Goal: Entertainment & Leisure: Consume media (video, audio)

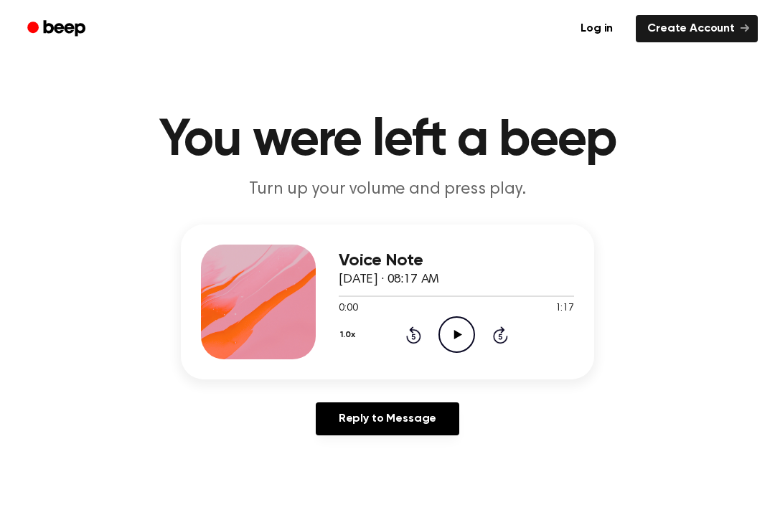
click at [463, 330] on icon "Play Audio" at bounding box center [456, 334] width 37 height 37
click at [456, 347] on icon "Pause Audio" at bounding box center [456, 334] width 37 height 37
click at [456, 326] on icon "Play Audio" at bounding box center [456, 334] width 37 height 37
click at [475, 338] on div "1.0x Rewind 5 seconds Pause Audio Skip 5 seconds" at bounding box center [456, 334] width 235 height 37
click at [456, 327] on icon "Pause Audio" at bounding box center [456, 334] width 37 height 37
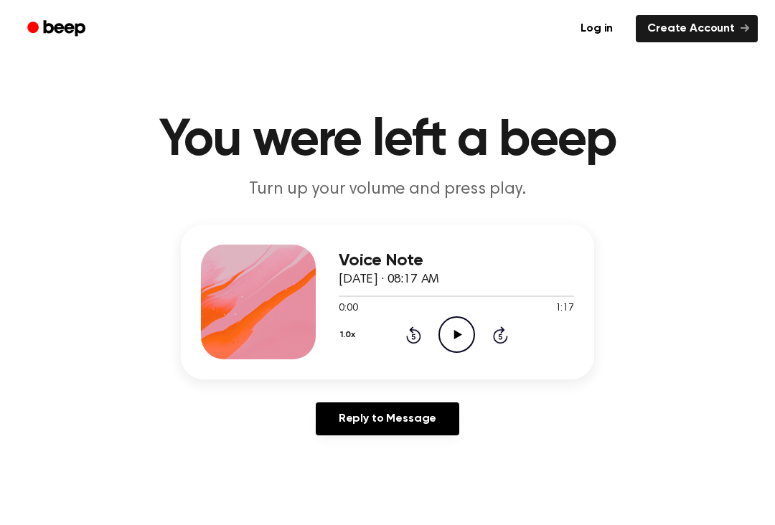
click at [456, 332] on icon at bounding box center [457, 334] width 8 height 9
click at [507, 338] on icon at bounding box center [500, 334] width 15 height 17
click at [506, 331] on icon "Skip 5 seconds" at bounding box center [500, 335] width 16 height 19
click at [457, 341] on icon "Pause Audio" at bounding box center [456, 334] width 37 height 37
click at [461, 340] on icon "Play Audio" at bounding box center [456, 334] width 37 height 37
